Goal: Task Accomplishment & Management: Complete application form

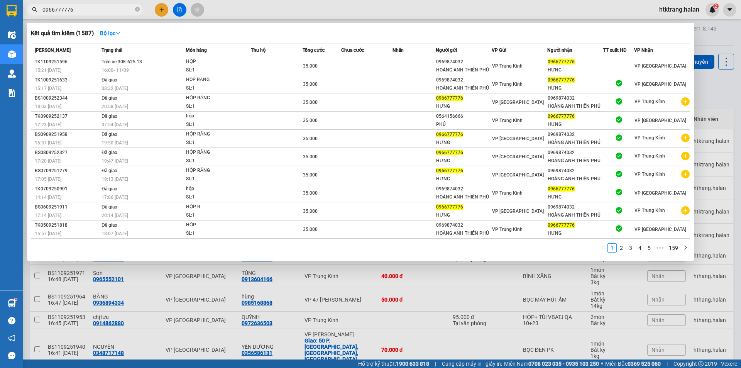
click at [127, 12] on input "0966777776" at bounding box center [87, 9] width 91 height 8
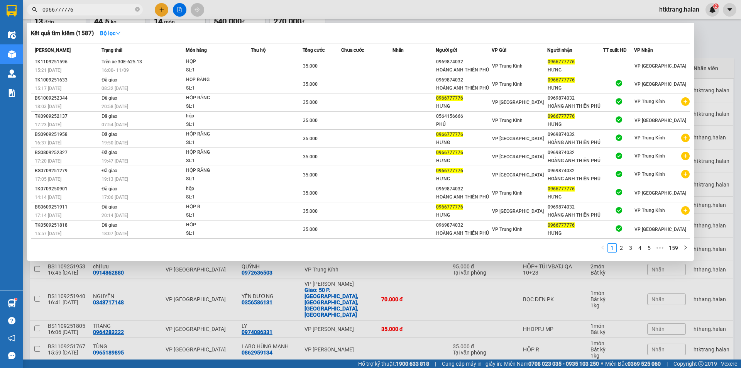
click at [127, 12] on input "0966777776" at bounding box center [87, 9] width 91 height 8
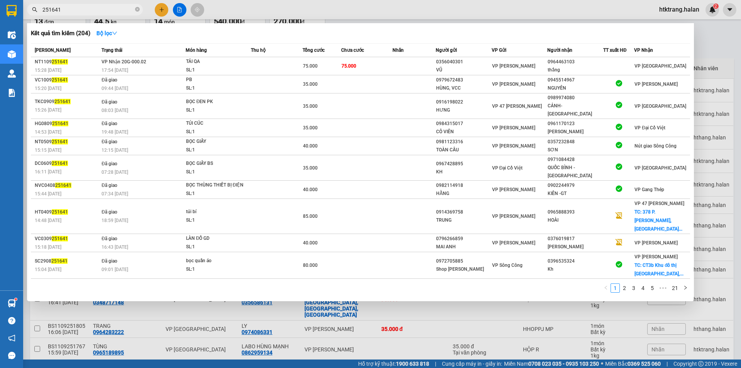
click at [100, 8] on input "251641" at bounding box center [87, 9] width 91 height 8
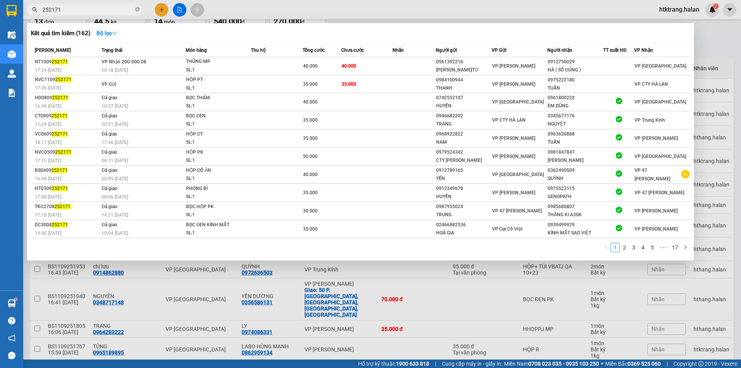
click at [93, 11] on input "252171" at bounding box center [87, 9] width 91 height 8
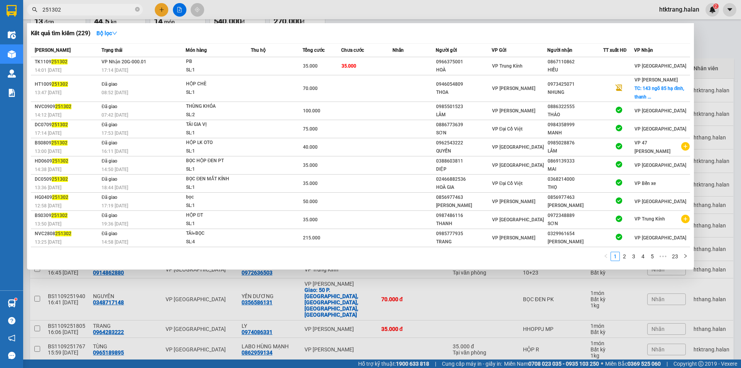
type input "251302"
click at [721, 154] on div at bounding box center [370, 184] width 741 height 368
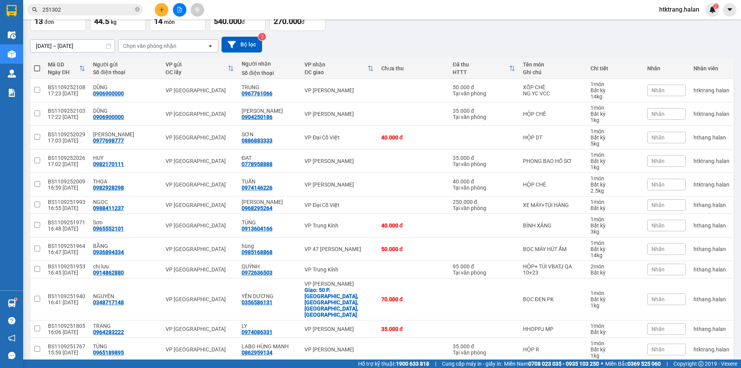
scroll to position [0, 0]
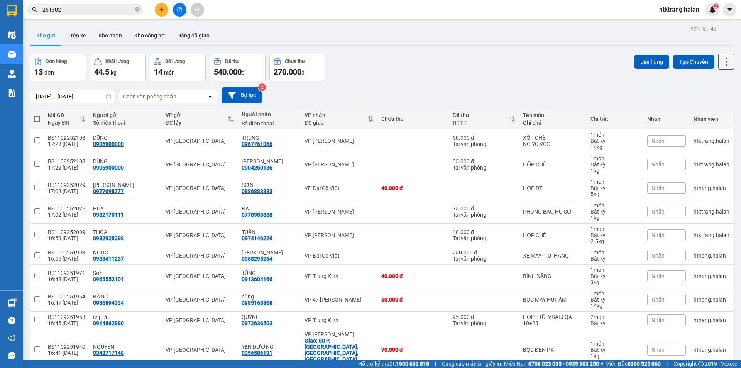
click at [722, 62] on icon at bounding box center [726, 61] width 11 height 11
drag, startPoint x: 712, startPoint y: 123, endPoint x: 712, endPoint y: 117, distance: 5.4
click at [712, 123] on div "Nhân viên" at bounding box center [712, 118] width 36 height 15
click at [709, 68] on div "Lên hàng Tạo Chuyến" at bounding box center [684, 62] width 100 height 16
click at [721, 62] on icon at bounding box center [726, 61] width 11 height 11
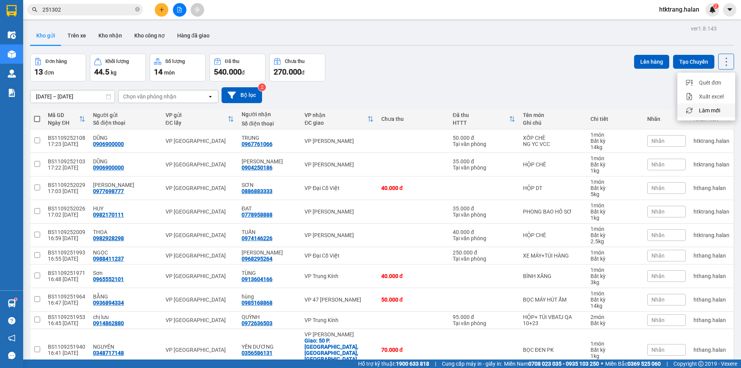
click at [707, 109] on span "Làm mới" at bounding box center [709, 111] width 21 height 8
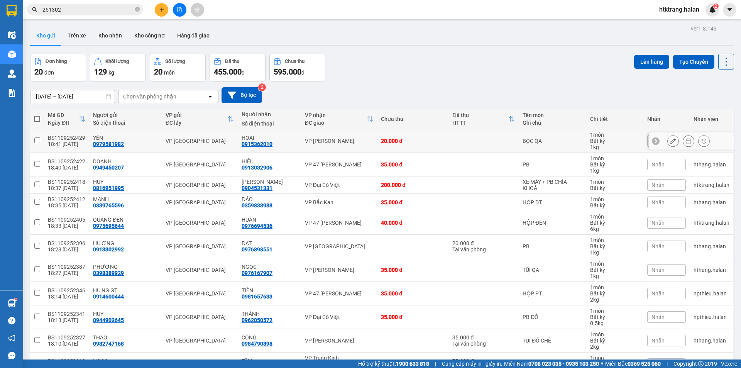
click at [405, 142] on div "20.000 đ" at bounding box center [413, 141] width 64 height 6
checkbox input "true"
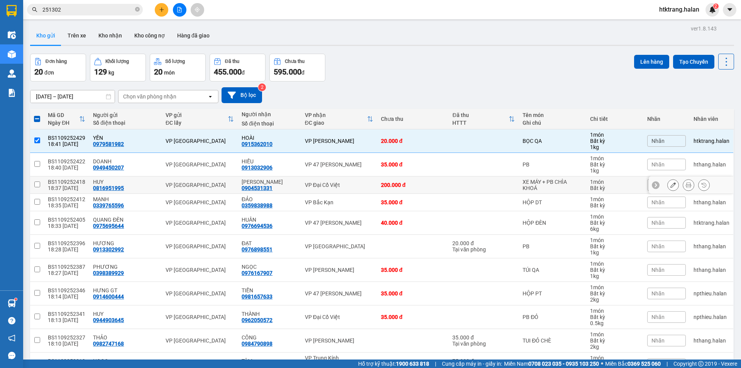
click at [416, 185] on div "200.000 đ" at bounding box center [413, 185] width 64 height 6
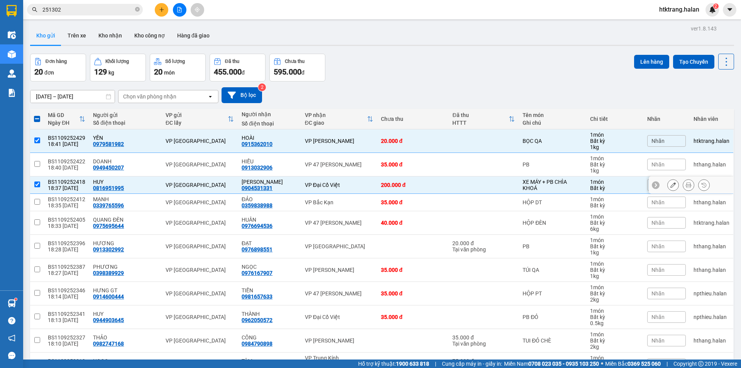
click at [435, 187] on div "200.000 đ" at bounding box center [413, 185] width 64 height 6
checkbox input "false"
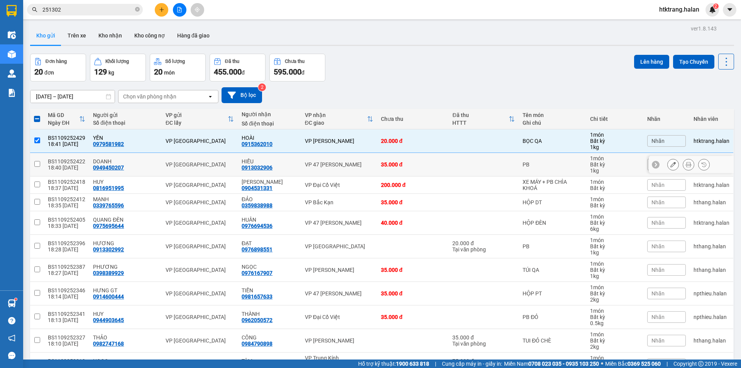
drag, startPoint x: 554, startPoint y: 165, endPoint x: 536, endPoint y: 193, distance: 32.9
click at [554, 165] on div "PB" at bounding box center [553, 164] width 60 height 6
checkbox input "true"
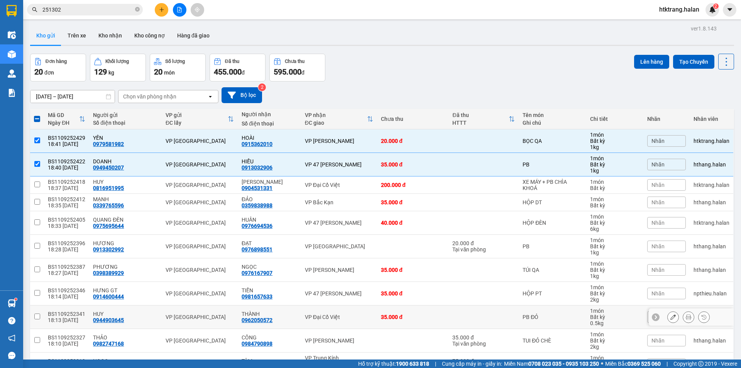
scroll to position [77, 0]
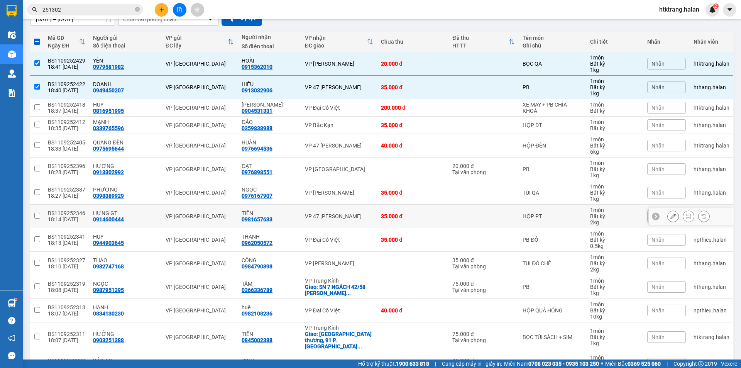
click at [391, 218] on div "35.000 đ" at bounding box center [413, 216] width 64 height 6
checkbox input "true"
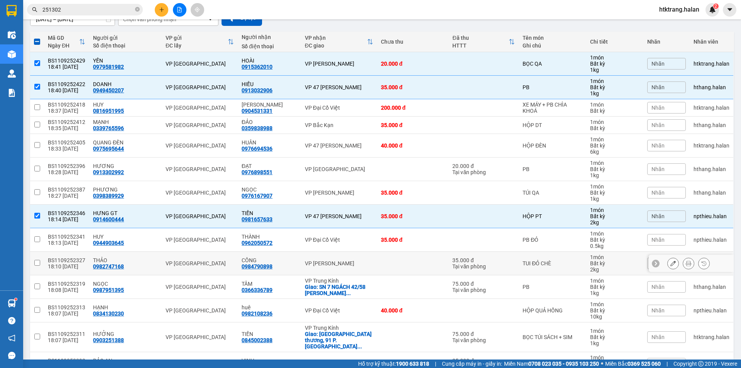
scroll to position [154, 0]
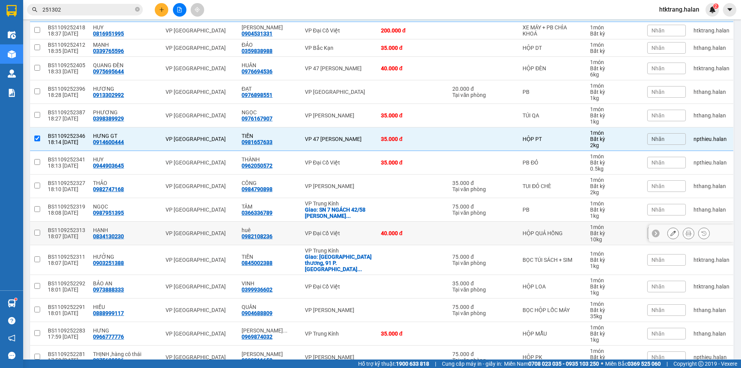
click at [385, 236] on div "40.000 đ" at bounding box center [413, 233] width 64 height 6
checkbox input "true"
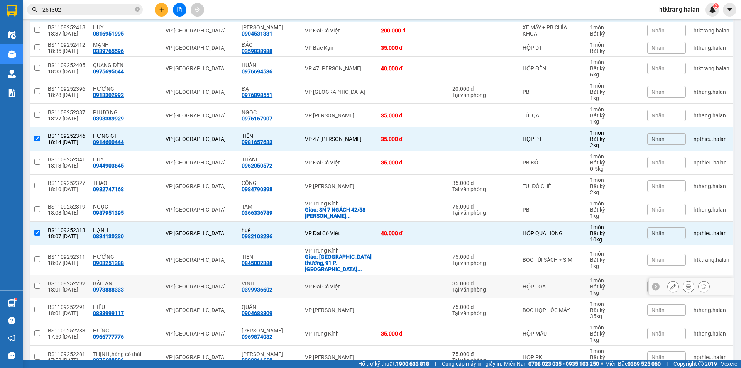
click at [384, 281] on td at bounding box center [412, 287] width 71 height 24
checkbox input "true"
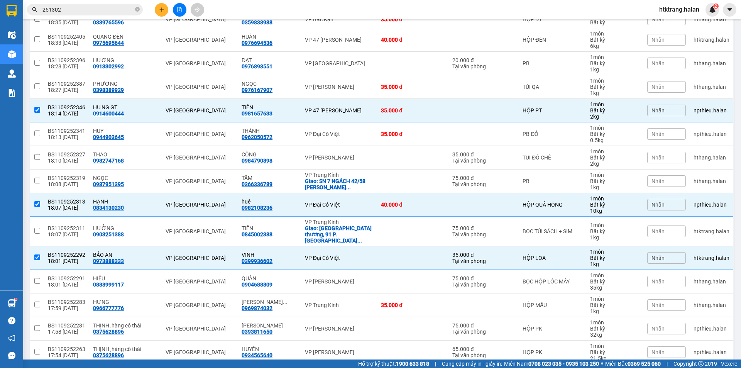
scroll to position [106, 0]
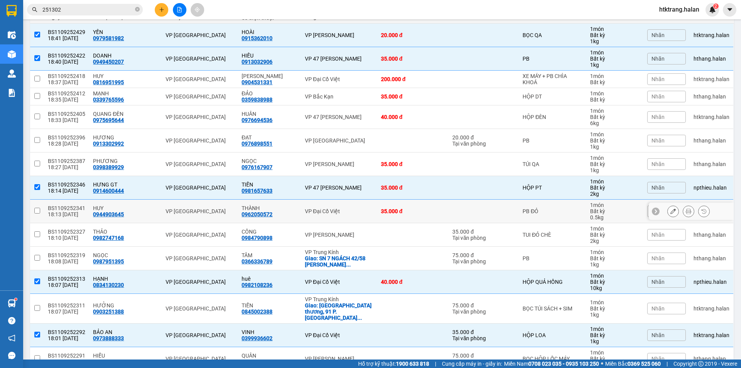
click at [481, 208] on td at bounding box center [484, 212] width 70 height 24
checkbox input "true"
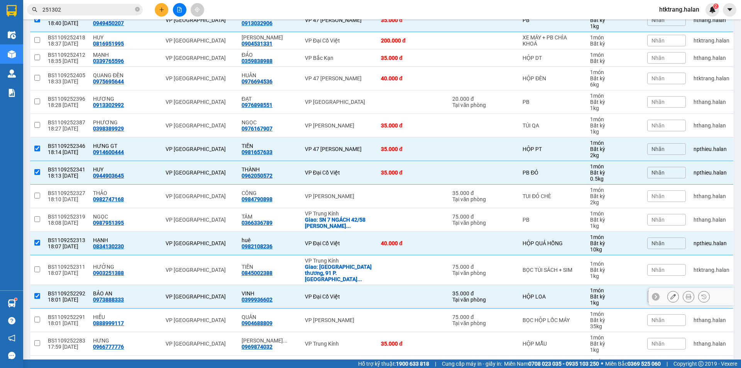
scroll to position [0, 0]
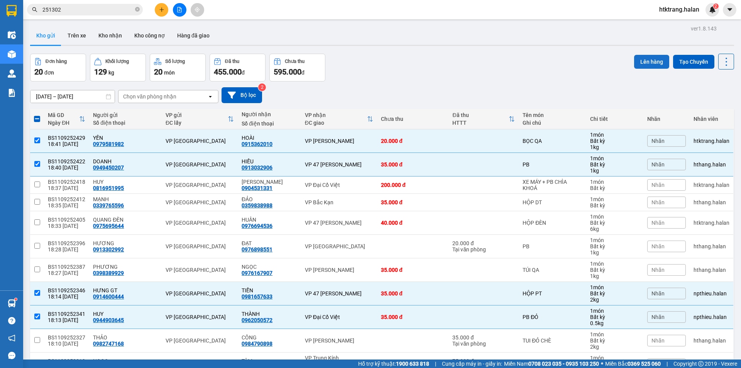
click at [649, 61] on button "Lên hàng" at bounding box center [651, 62] width 35 height 14
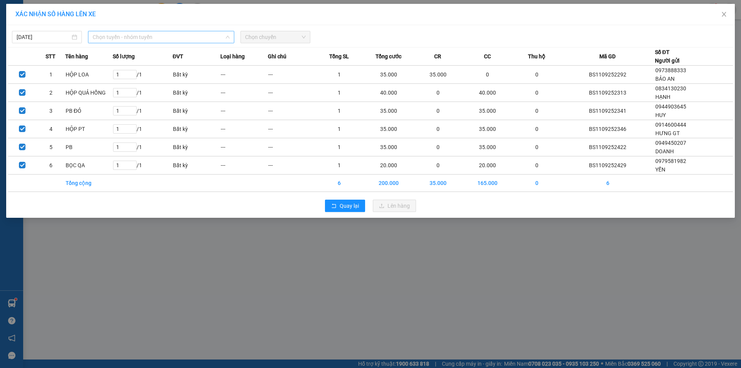
click at [144, 40] on span "Chọn tuyến - nhóm tuyến" at bounding box center [161, 37] width 137 height 12
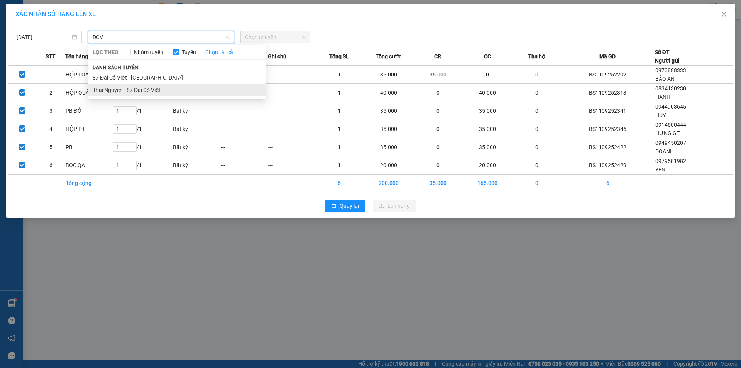
type input "DCV"
click at [158, 89] on li "Thái Nguyên - 87 Đại Cồ Việt" at bounding box center [177, 90] width 178 height 12
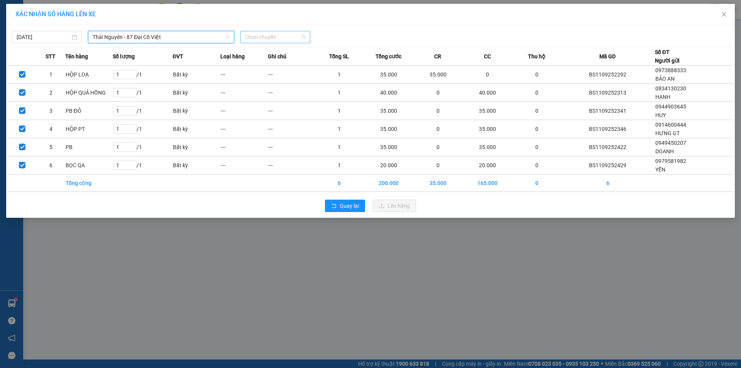
click at [278, 36] on span "Chọn chuyến" at bounding box center [275, 37] width 61 height 12
type input "664"
click at [283, 76] on div "19:00 - 29E-336.64" at bounding box center [275, 77] width 60 height 8
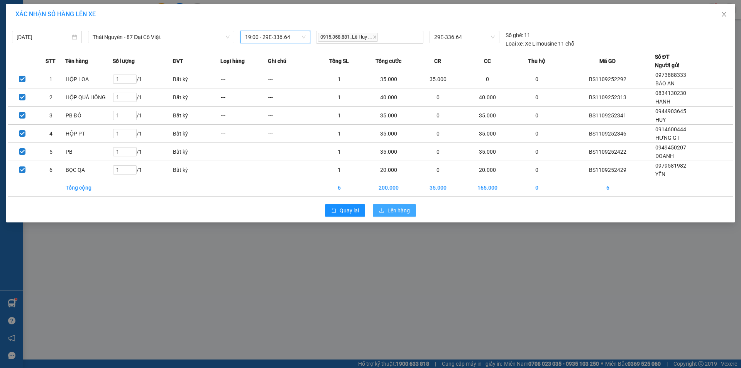
click at [405, 205] on button "Lên hàng" at bounding box center [394, 210] width 43 height 12
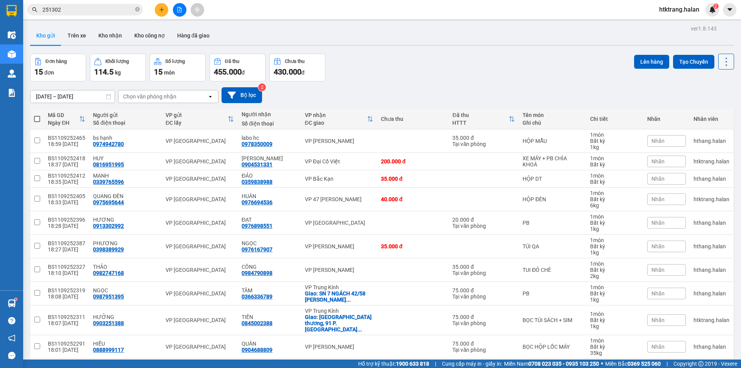
click at [726, 66] on icon at bounding box center [726, 61] width 11 height 11
click at [712, 110] on span "Làm mới" at bounding box center [709, 111] width 21 height 8
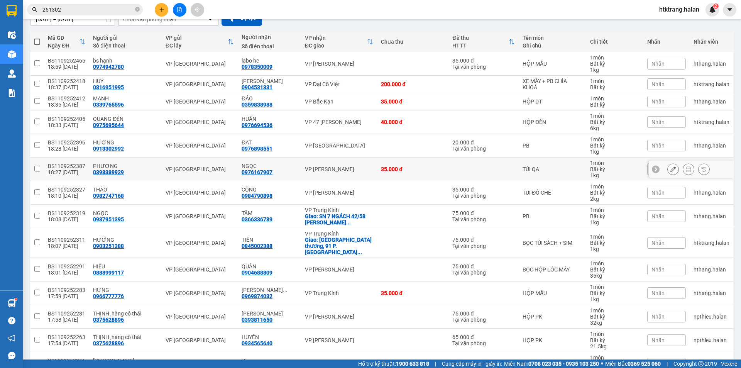
click at [382, 169] on div "35.000 đ" at bounding box center [413, 169] width 64 height 6
checkbox input "true"
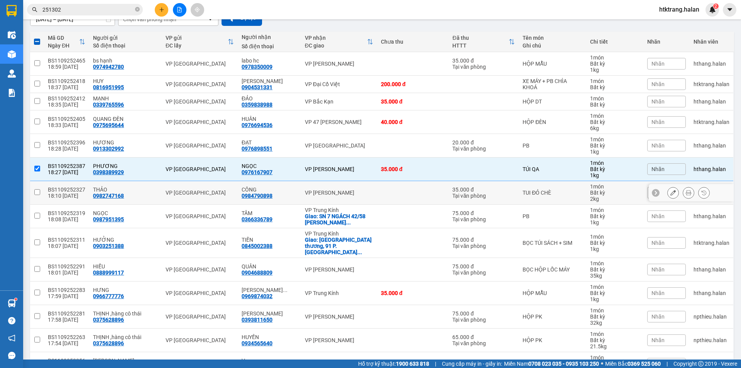
click at [381, 192] on td at bounding box center [412, 193] width 71 height 24
checkbox input "true"
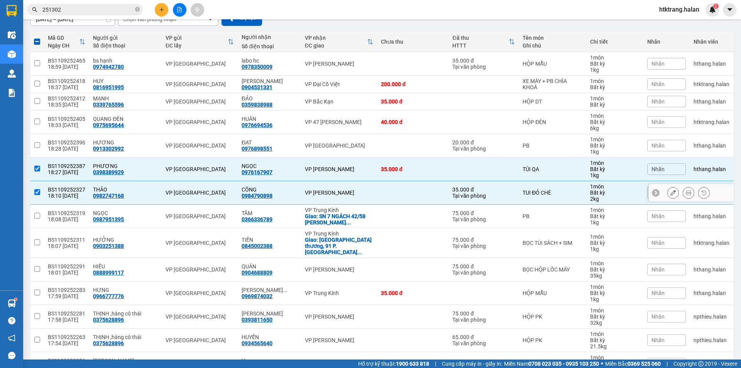
scroll to position [142, 0]
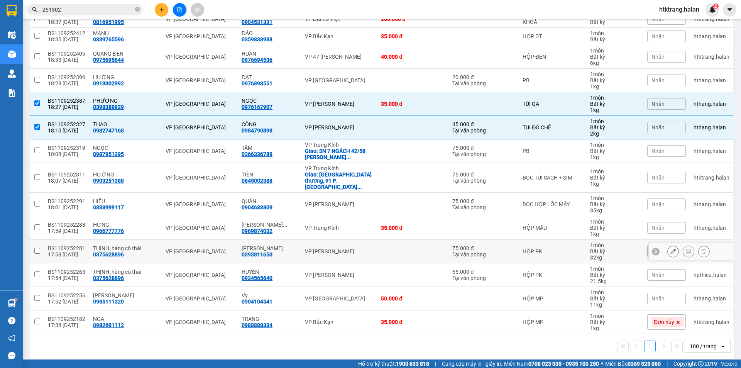
click at [377, 243] on td at bounding box center [412, 252] width 71 height 24
checkbox input "true"
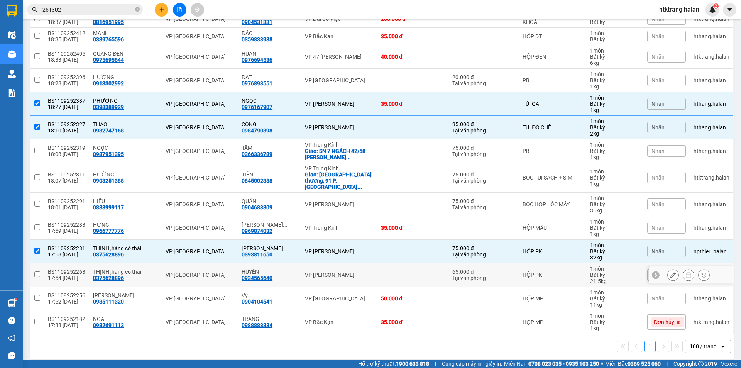
click at [389, 266] on td at bounding box center [412, 275] width 71 height 24
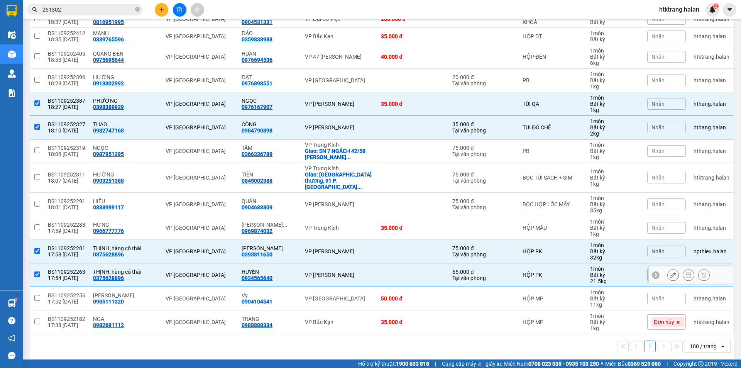
click at [398, 270] on td at bounding box center [412, 275] width 71 height 24
checkbox input "false"
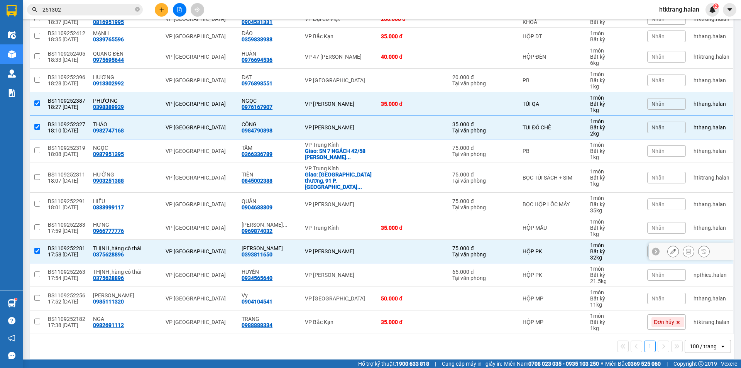
click at [395, 244] on td at bounding box center [412, 252] width 71 height 24
checkbox input "false"
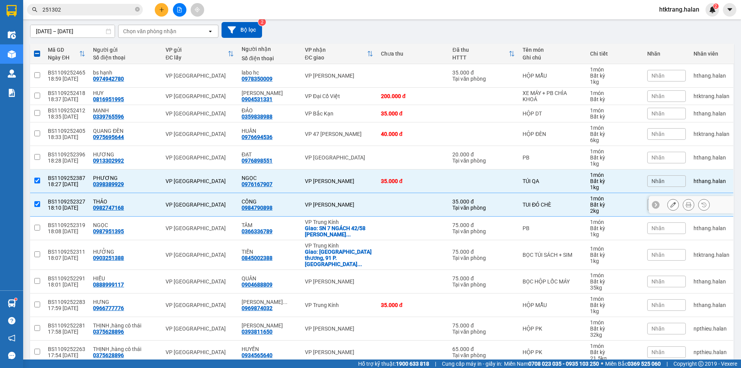
scroll to position [0, 0]
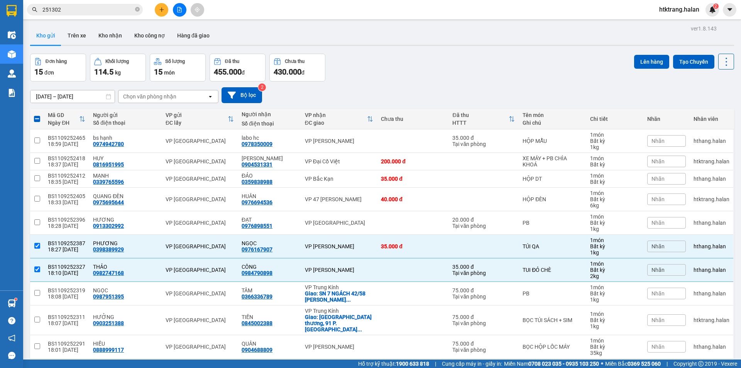
click at [721, 65] on icon at bounding box center [726, 61] width 11 height 11
click at [701, 114] on li "Làm mới" at bounding box center [707, 110] width 58 height 14
click at [724, 66] on icon at bounding box center [726, 61] width 11 height 11
click at [709, 107] on span "Làm mới" at bounding box center [709, 111] width 21 height 8
click at [644, 59] on button "Lên hàng" at bounding box center [651, 62] width 35 height 14
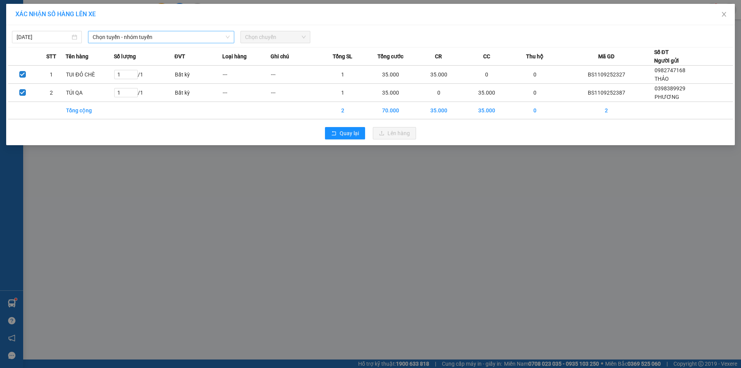
click at [121, 32] on span "Chọn tuyến - nhóm tuyến" at bounding box center [161, 37] width 137 height 12
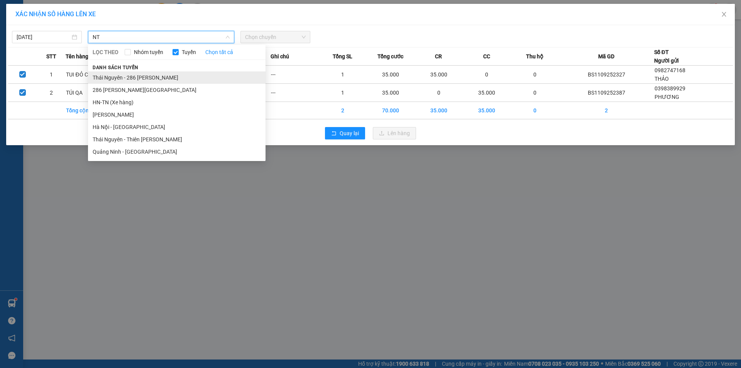
type input "NT"
drag, startPoint x: 147, startPoint y: 80, endPoint x: 238, endPoint y: 51, distance: 95.5
click at [147, 80] on li "Thái Nguyên - 286 [PERSON_NAME]" at bounding box center [177, 77] width 178 height 12
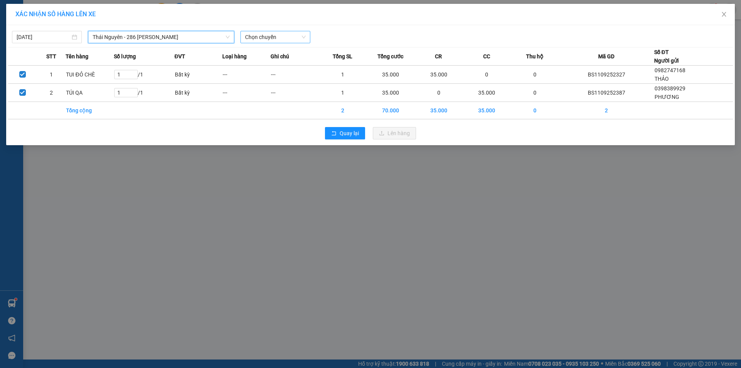
click at [288, 39] on span "Chọn chuyến" at bounding box center [275, 37] width 61 height 12
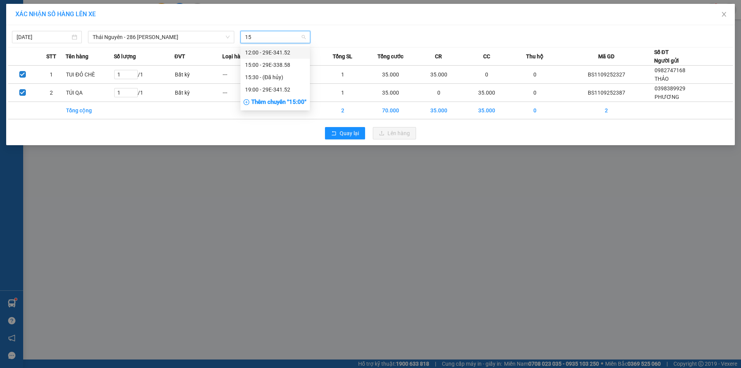
type input "152"
click at [292, 63] on div "19:00 - 29E-341.52" at bounding box center [275, 65] width 60 height 8
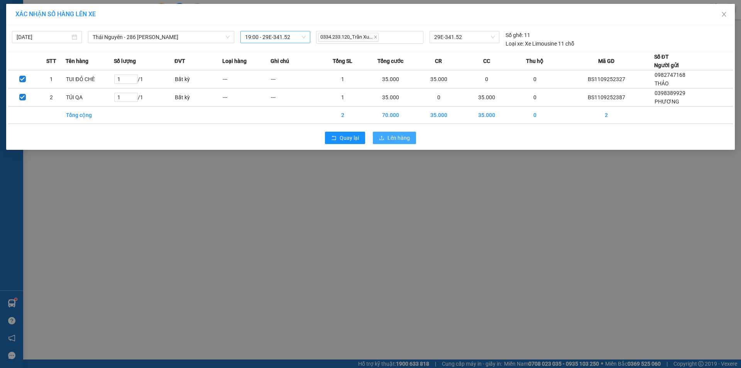
click at [387, 136] on button "Lên hàng" at bounding box center [394, 138] width 43 height 12
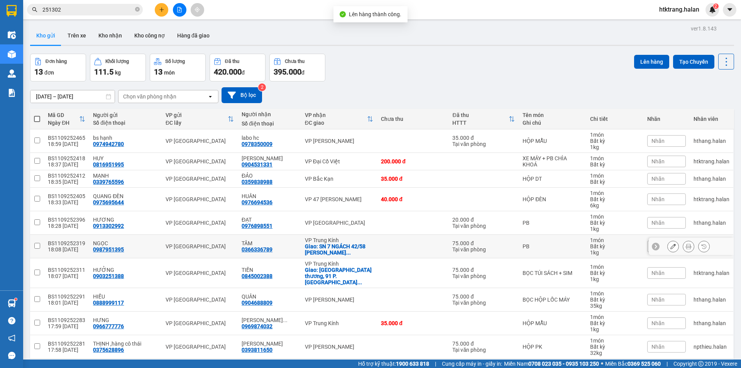
drag, startPoint x: 344, startPoint y: 248, endPoint x: 352, endPoint y: 266, distance: 19.6
click at [345, 248] on div "Giao: SN 7 NGÁCH 42/58 [PERSON_NAME] ..." at bounding box center [339, 249] width 69 height 12
checkbox input "true"
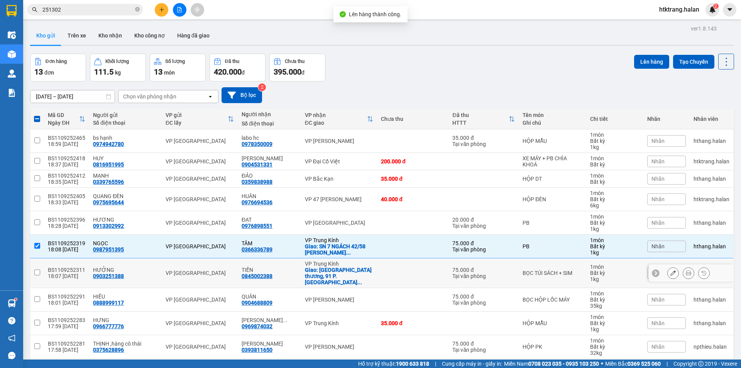
click at [354, 273] on div "Giao: [GEOGRAPHIC_DATA] thương, 91 P. Chù ..." at bounding box center [339, 276] width 69 height 19
checkbox input "true"
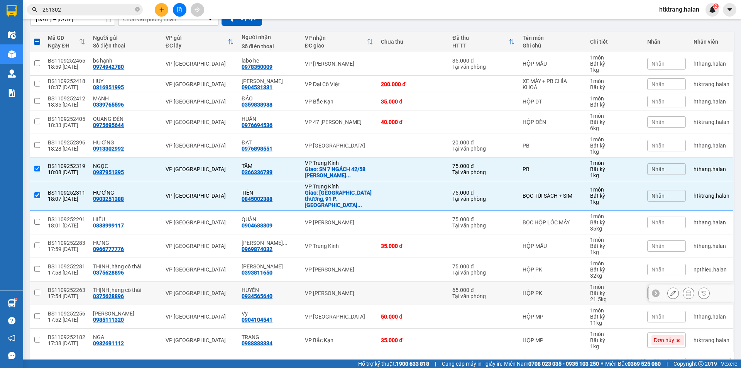
scroll to position [95, 0]
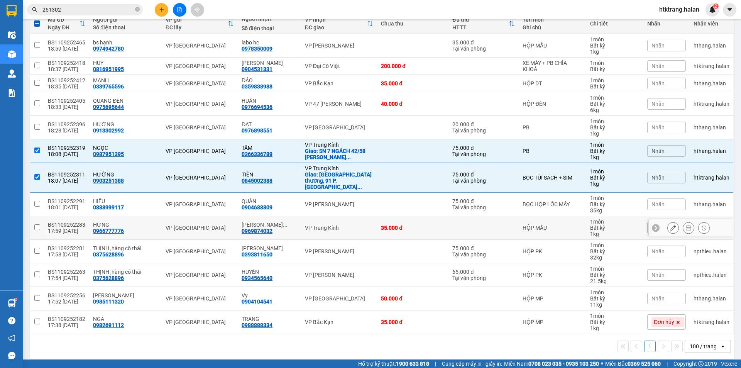
click at [381, 225] on div "35.000 đ" at bounding box center [413, 228] width 64 height 6
checkbox input "true"
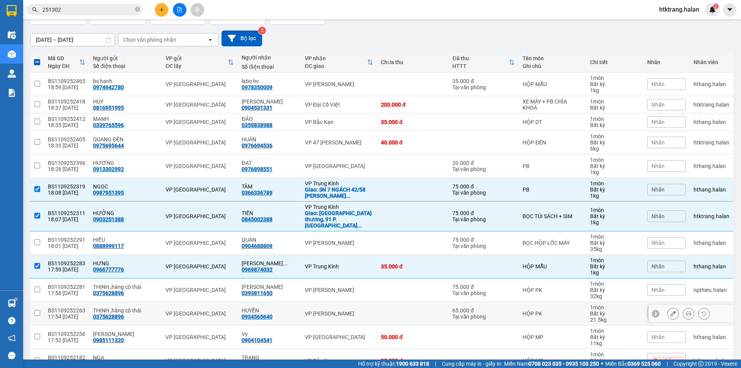
scroll to position [18, 0]
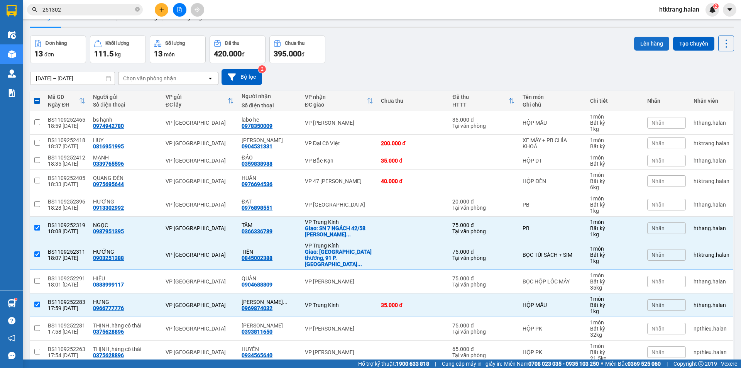
click at [643, 49] on button "Lên hàng" at bounding box center [651, 44] width 35 height 14
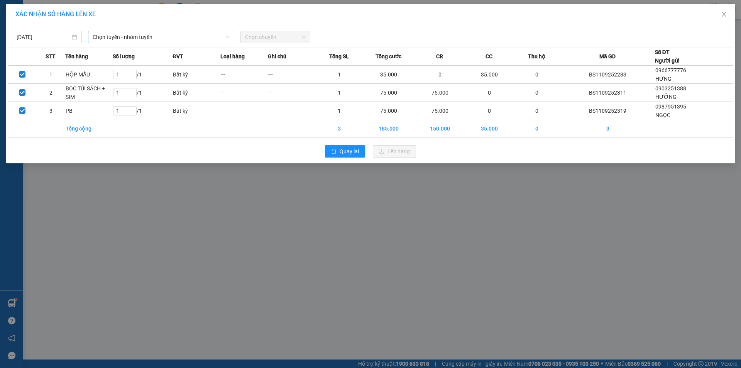
click at [144, 35] on span "Chọn tuyến - nhóm tuyến" at bounding box center [161, 37] width 137 height 12
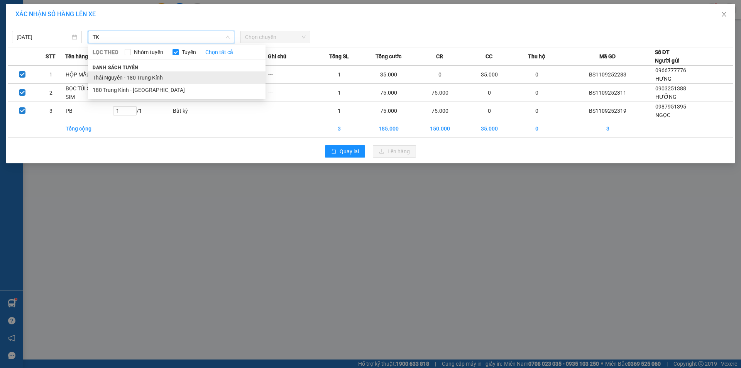
type input "TK"
click at [165, 80] on li "Thái Nguyên - 180 Trung Kính" at bounding box center [177, 77] width 178 height 12
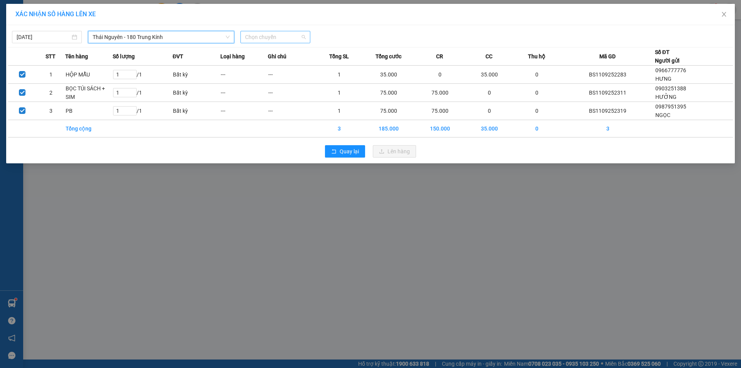
click at [280, 36] on span "Chọn chuyến" at bounding box center [275, 37] width 61 height 12
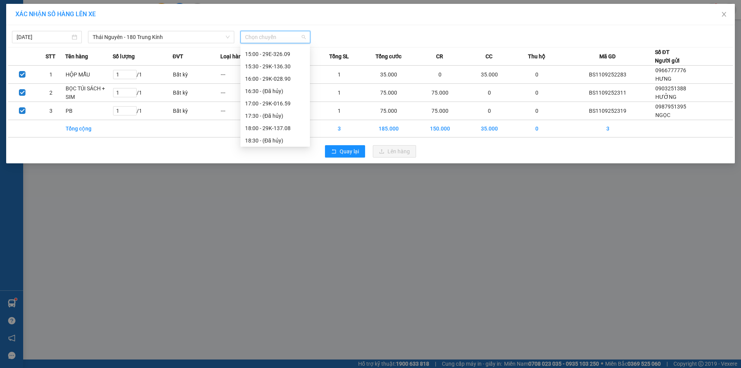
scroll to position [309, 0]
drag, startPoint x: 293, startPoint y: 115, endPoint x: 310, endPoint y: 121, distance: 18.1
click at [293, 115] on div "19:00 - 29B-206.11" at bounding box center [275, 114] width 60 height 8
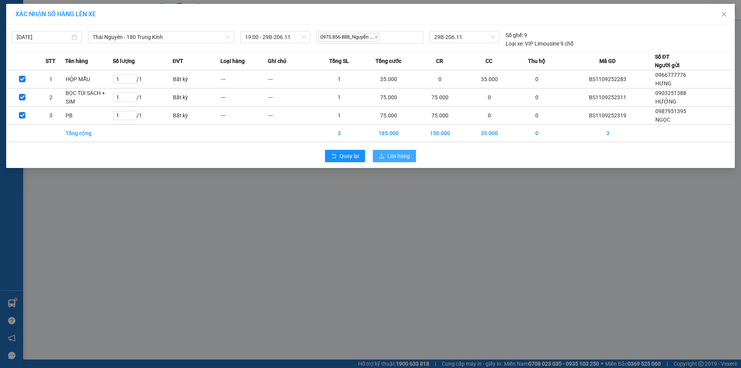
click at [401, 161] on button "Lên hàng" at bounding box center [394, 156] width 43 height 12
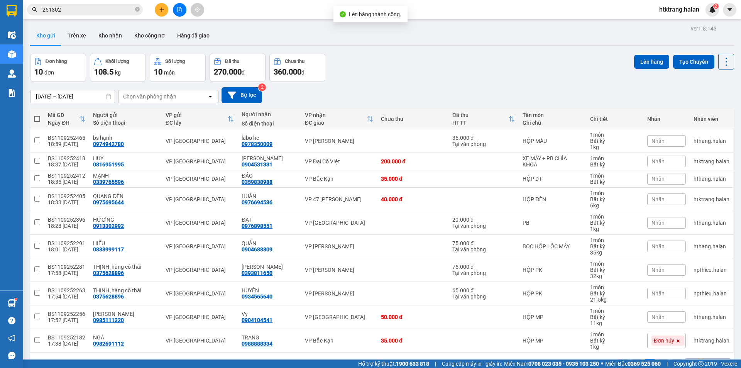
scroll to position [36, 0]
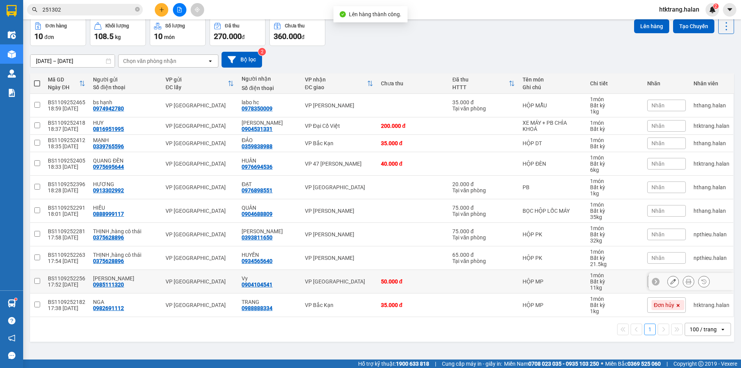
click at [397, 277] on td "50.000 đ" at bounding box center [412, 282] width 71 height 24
checkbox input "true"
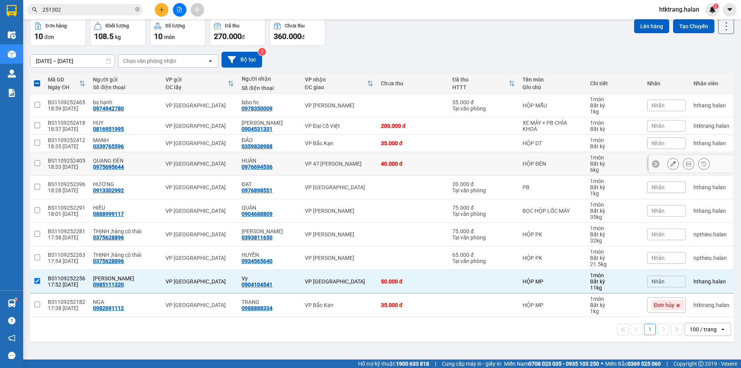
scroll to position [0, 0]
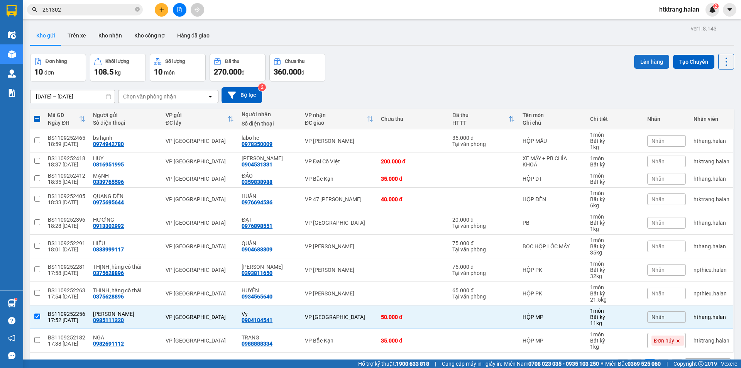
click at [639, 64] on button "Lên hàng" at bounding box center [651, 62] width 35 height 14
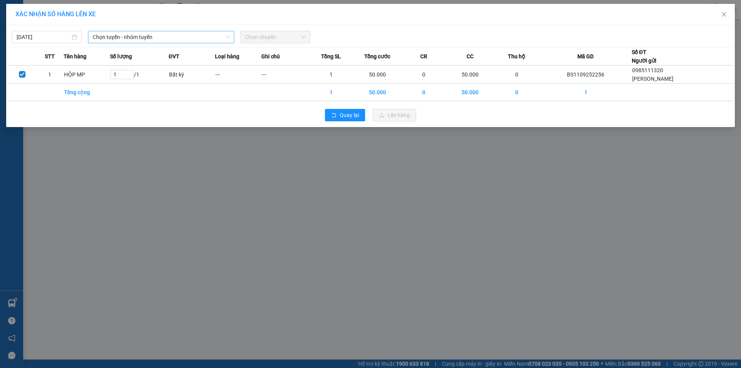
click at [144, 36] on span "Chọn tuyến - nhóm tuyến" at bounding box center [161, 37] width 137 height 12
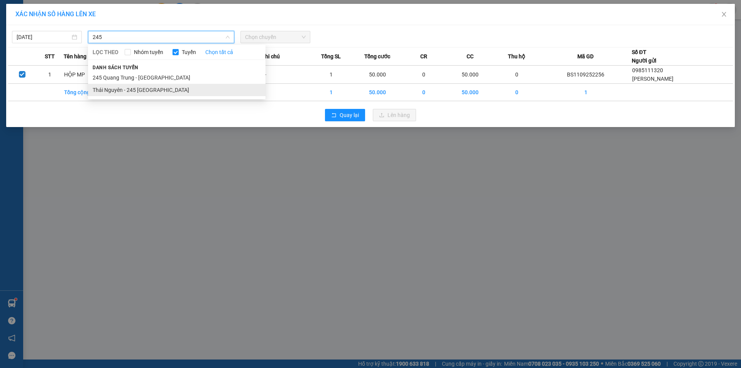
type input "245"
drag, startPoint x: 218, startPoint y: 87, endPoint x: 237, endPoint y: 63, distance: 30.9
click at [218, 86] on li "Thái Nguyên - 245 [GEOGRAPHIC_DATA]" at bounding box center [177, 90] width 178 height 12
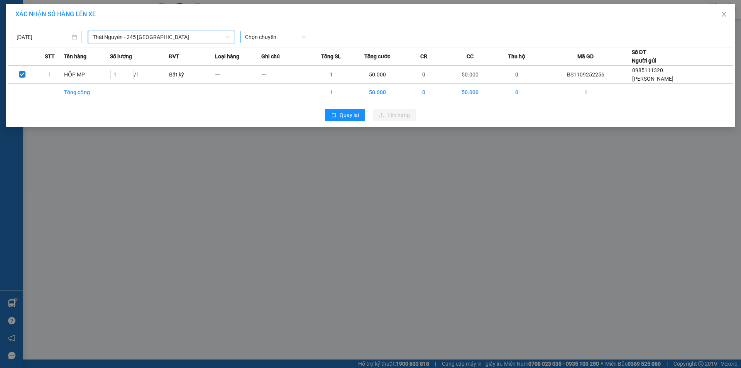
click at [273, 40] on span "Chọn chuyến" at bounding box center [275, 37] width 61 height 12
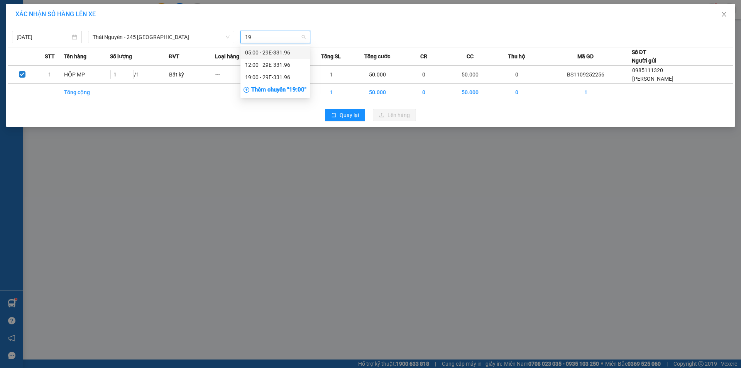
type input "196"
click at [279, 75] on div "19:00 - 29E-331.96" at bounding box center [275, 77] width 60 height 8
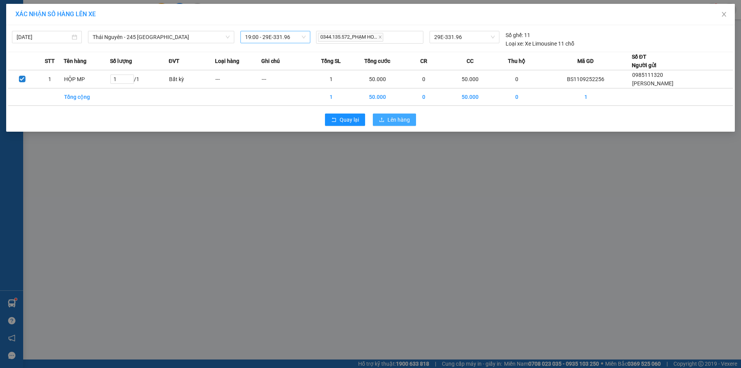
click at [405, 119] on span "Lên hàng" at bounding box center [399, 119] width 22 height 8
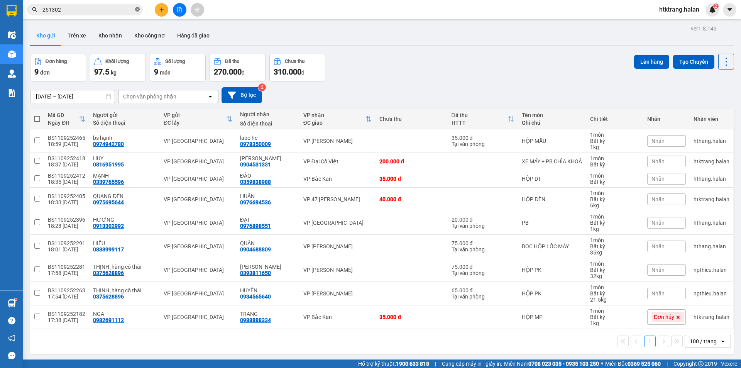
click at [137, 8] on icon "close-circle" at bounding box center [137, 9] width 5 height 5
click at [109, 11] on input "text" at bounding box center [87, 9] width 91 height 8
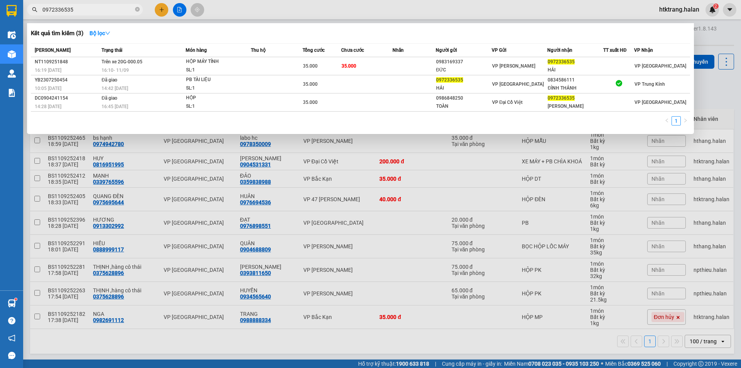
click at [132, 10] on input "0972336535" at bounding box center [87, 9] width 91 height 8
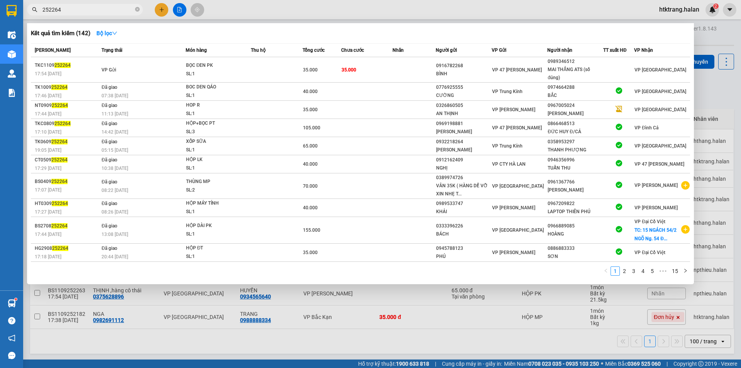
click at [42, 10] on span "252264" at bounding box center [85, 10] width 116 height 12
click at [43, 10] on input "252264" at bounding box center [87, 9] width 91 height 8
type input "1009252264"
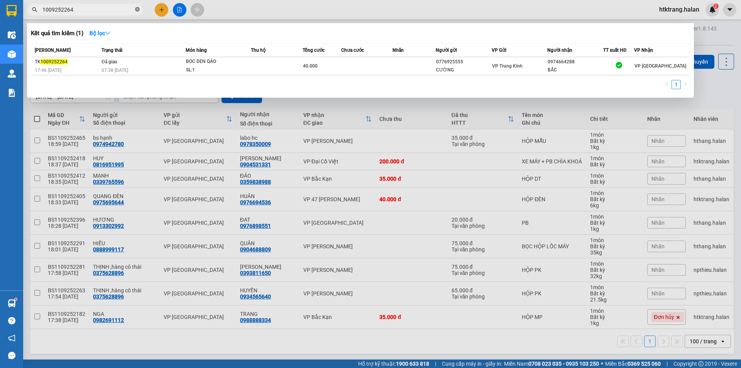
click at [137, 10] on icon "close-circle" at bounding box center [137, 9] width 5 height 5
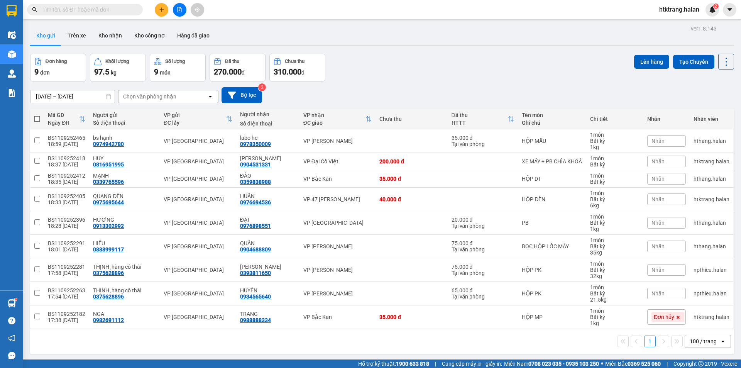
click at [107, 10] on input "text" at bounding box center [87, 9] width 91 height 8
click at [107, 8] on input "text" at bounding box center [87, 9] width 91 height 8
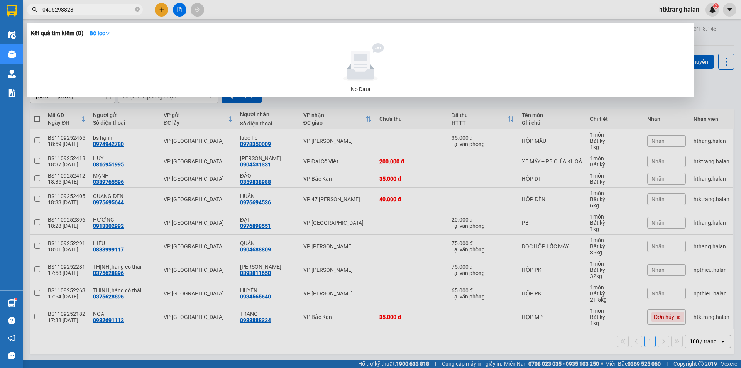
click at [50, 9] on input "0496298828" at bounding box center [87, 9] width 91 height 8
click at [74, 8] on input "0496298828" at bounding box center [87, 9] width 91 height 8
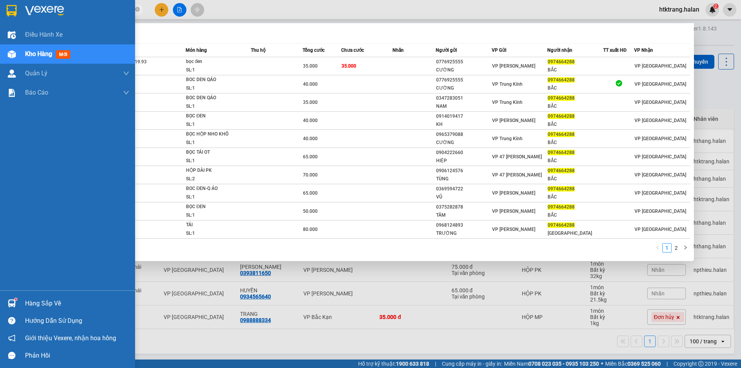
click at [22, 302] on div "Hàng sắp về" at bounding box center [67, 303] width 135 height 17
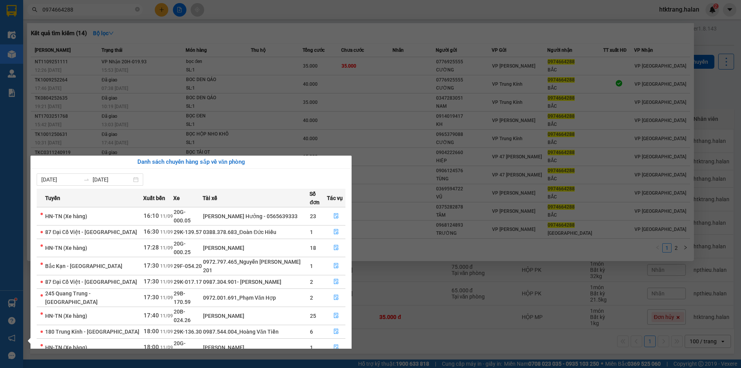
click at [97, 13] on section "Kết quả tìm kiếm ( 14 ) Bộ lọc Mã ĐH Trạng thái Món hàng Thu hộ Tổng cước Chưa …" at bounding box center [370, 184] width 741 height 368
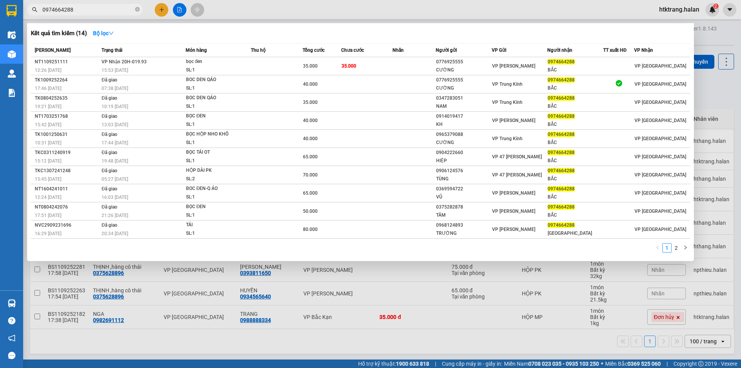
click at [97, 13] on input "0974664288" at bounding box center [87, 9] width 91 height 8
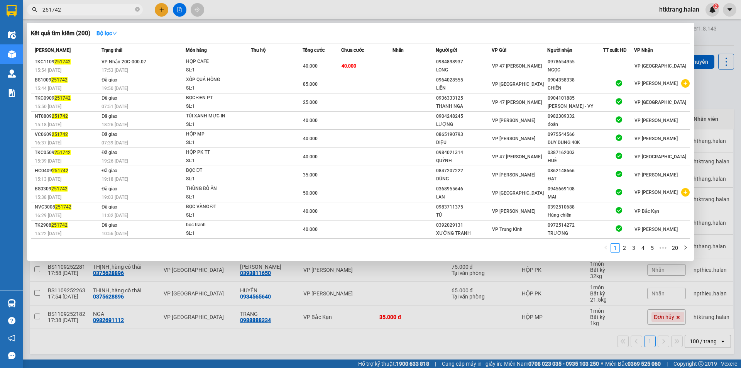
type input "251742"
click at [159, 10] on div at bounding box center [370, 184] width 741 height 368
click at [159, 10] on icon "plus" at bounding box center [161, 9] width 5 height 5
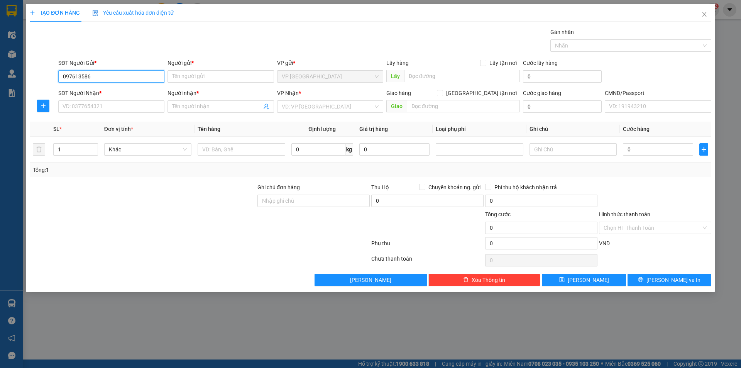
type input "0976135865"
click at [105, 93] on div "0976135865 - LÝ" at bounding box center [111, 92] width 97 height 8
type input "LÝ"
type input "0976135865"
click at [103, 109] on input "SĐT Người Nhận *" at bounding box center [111, 106] width 106 height 12
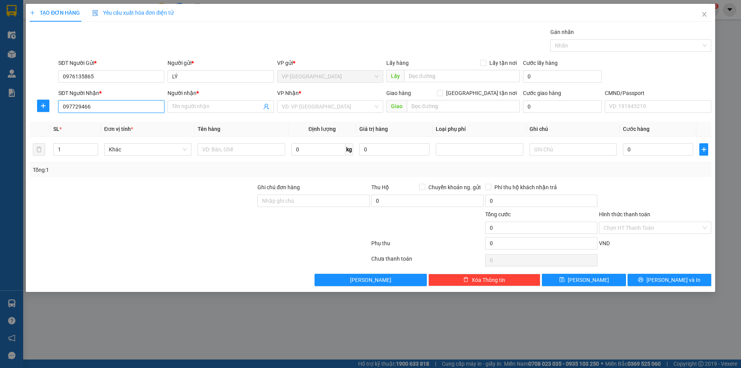
type input "0977294666"
click at [114, 121] on div "0977294666 - TÁM BK" at bounding box center [111, 122] width 97 height 8
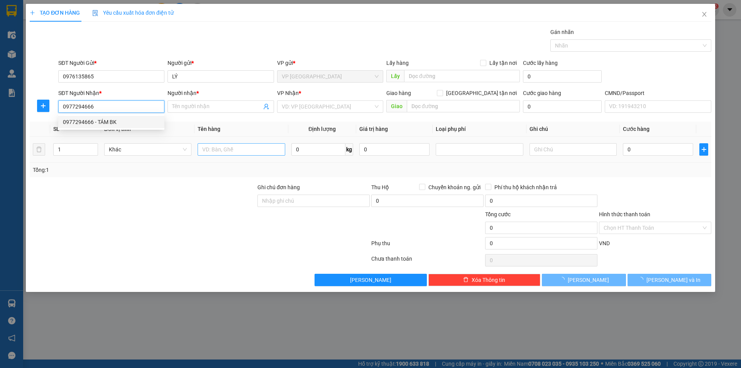
type input "TÁM BK"
type input "0977294666"
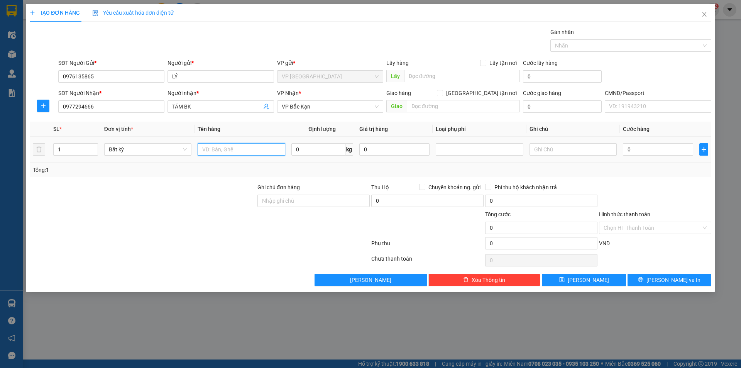
click at [236, 154] on input "text" at bounding box center [241, 149] width 87 height 12
type input "PB"
click at [304, 148] on input "0" at bounding box center [319, 149] width 54 height 12
type input "1"
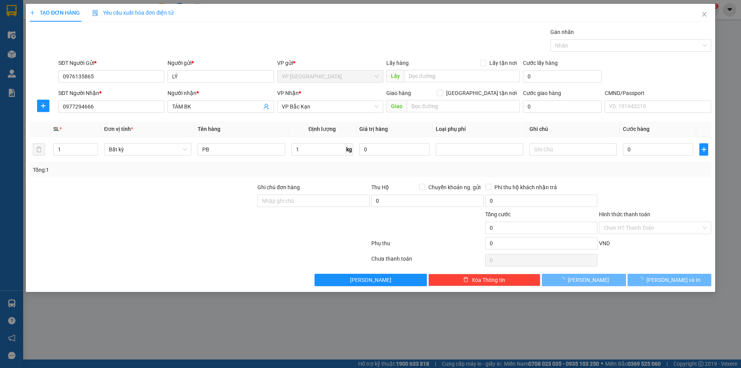
click at [319, 163] on div "Tổng: 1" at bounding box center [371, 170] width 682 height 15
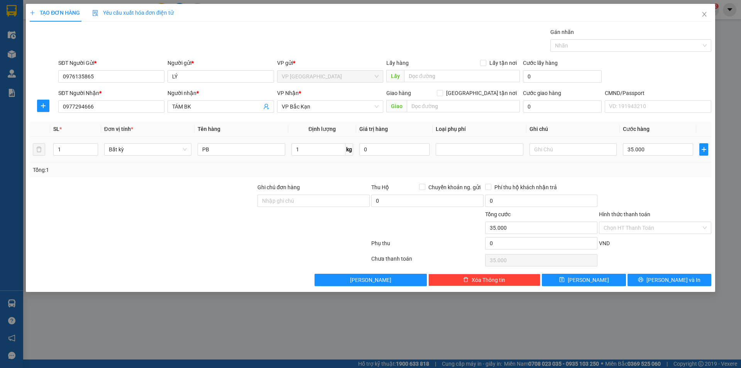
type input "35.000"
click at [642, 234] on div "Hình thức thanh toán Chọn HT Thanh Toán" at bounding box center [655, 223] width 112 height 27
click at [646, 230] on input "Hình thức thanh toán" at bounding box center [653, 228] width 98 height 12
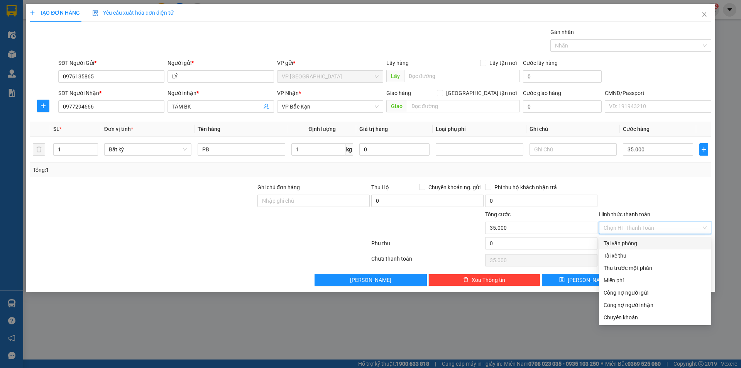
click at [643, 246] on div "Tại văn phòng" at bounding box center [655, 243] width 103 height 8
type input "0"
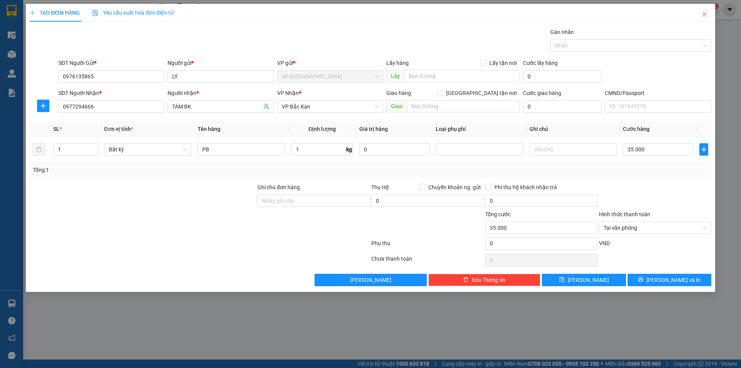
click at [660, 183] on div at bounding box center [656, 196] width 114 height 27
click at [667, 281] on span "[PERSON_NAME] và In" at bounding box center [674, 280] width 54 height 8
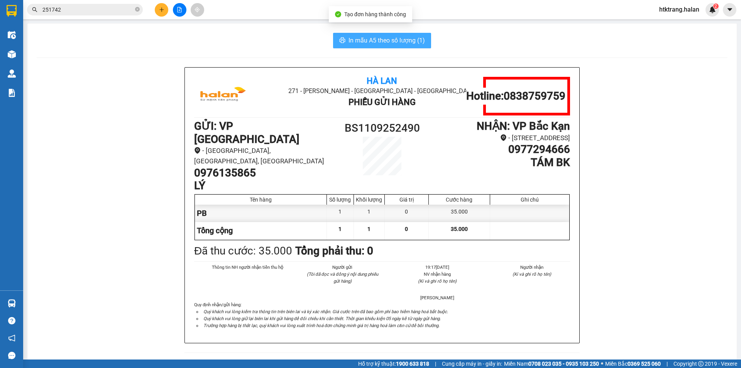
click at [427, 42] on button "In mẫu A5 theo số lượng (1)" at bounding box center [382, 40] width 98 height 15
